Goal: Transaction & Acquisition: Purchase product/service

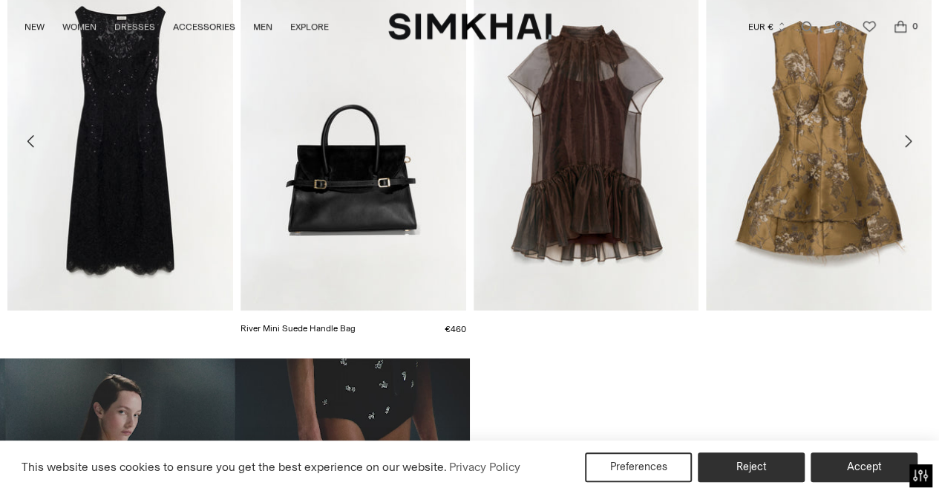
scroll to position [594, 0]
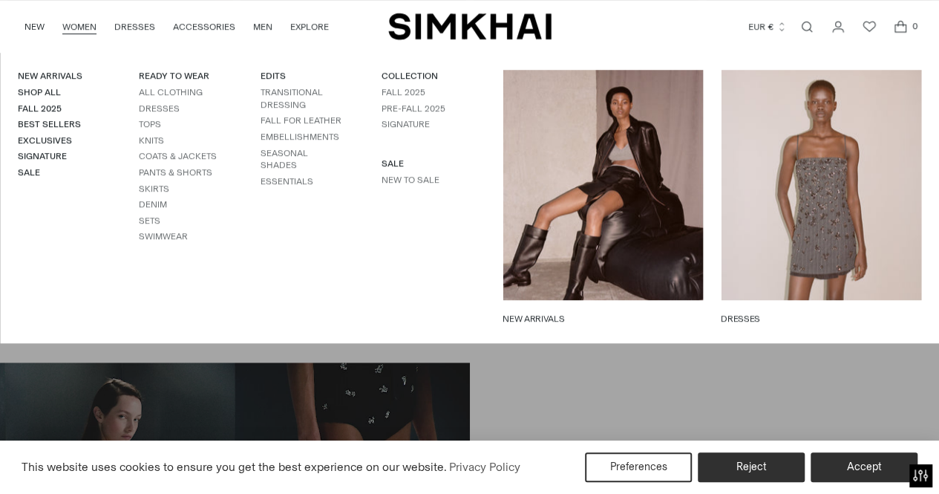
click at [86, 25] on link "WOMEN" at bounding box center [79, 26] width 34 height 33
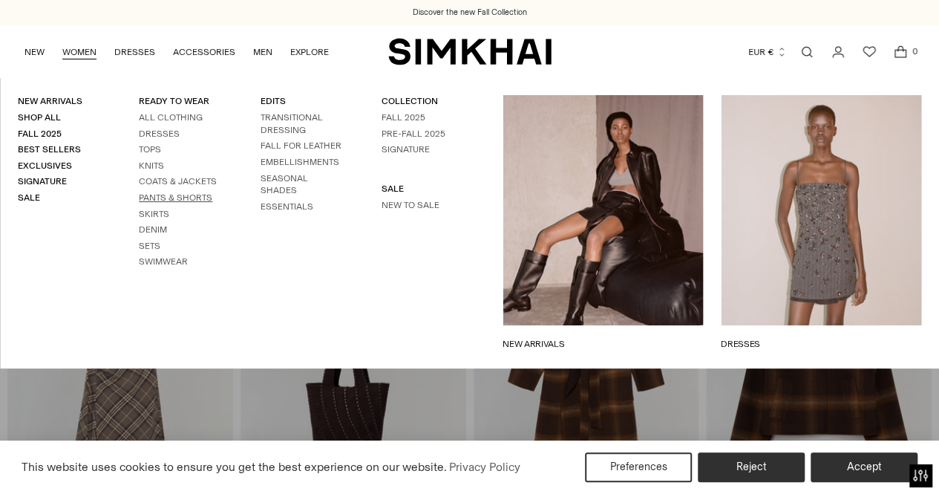
click at [167, 198] on link "Pants & Shorts" at bounding box center [176, 197] width 74 height 10
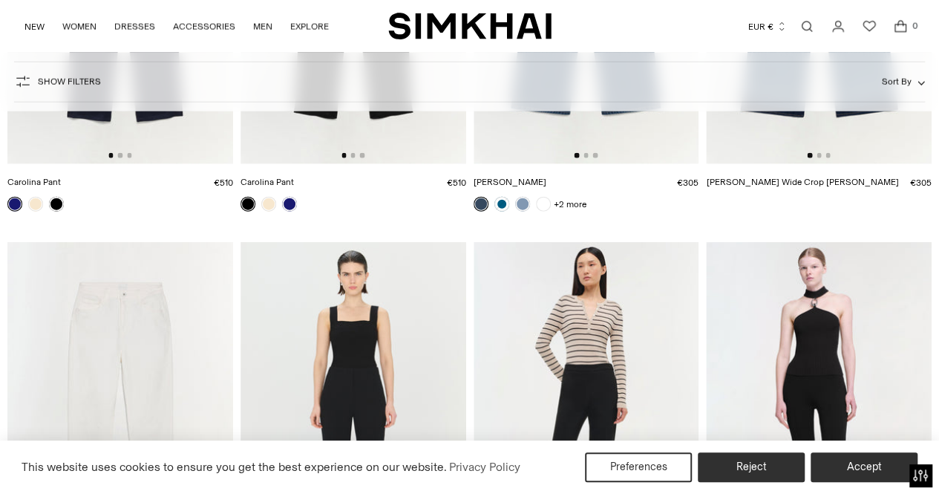
scroll to position [4530, 0]
